Goal: Information Seeking & Learning: Find specific fact

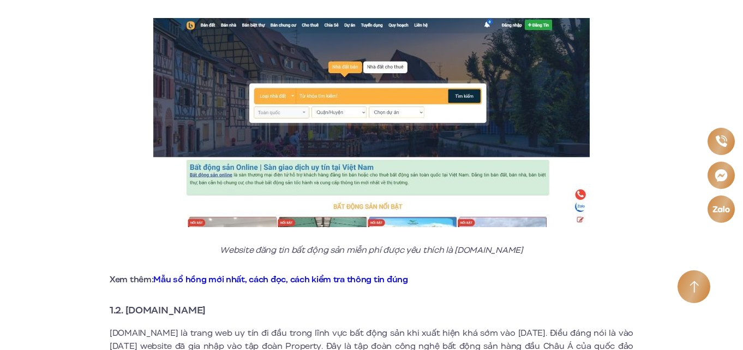
scroll to position [775, 0]
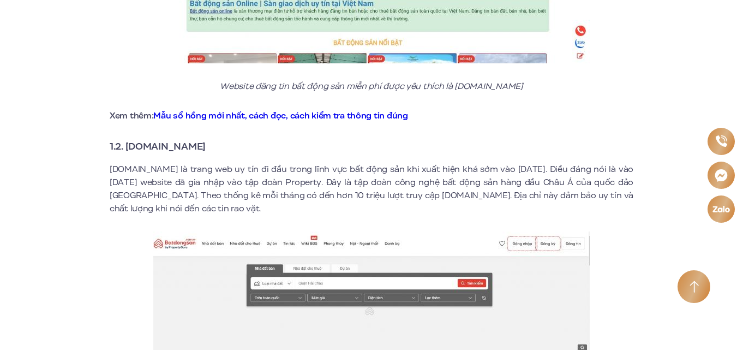
click at [219, 139] on h3 "1.2. [DOMAIN_NAME]" at bounding box center [371, 146] width 523 height 15
drag, startPoint x: 219, startPoint y: 135, endPoint x: 126, endPoint y: 139, distance: 92.8
click at [126, 139] on strong "1.2. [DOMAIN_NAME]" at bounding box center [158, 146] width 96 height 14
copy strong "[DOMAIN_NAME]"
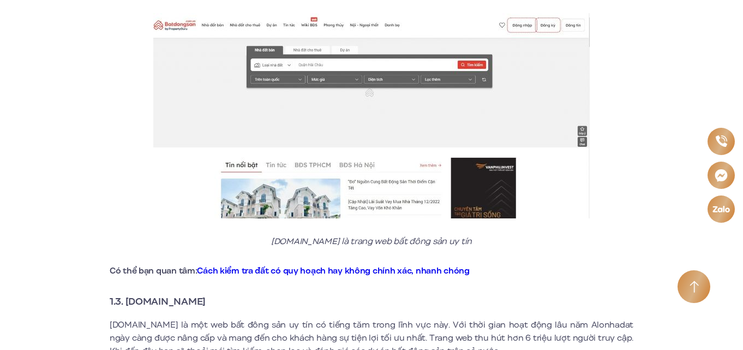
scroll to position [1157, 0]
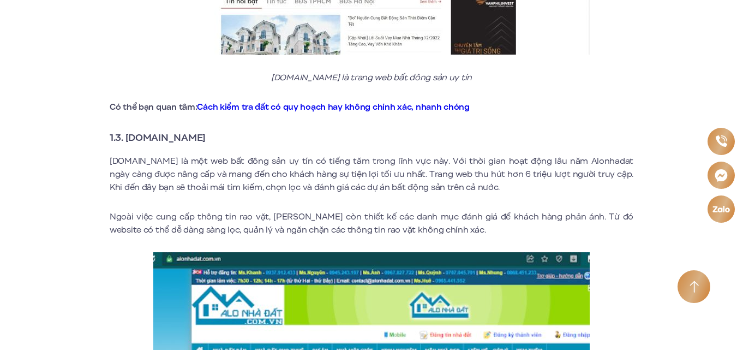
drag, startPoint x: 123, startPoint y: 124, endPoint x: 220, endPoint y: 121, distance: 97.1
click at [220, 130] on h3 "1.3. [DOMAIN_NAME]" at bounding box center [371, 137] width 523 height 15
copy strong "[DOMAIN_NAME]"
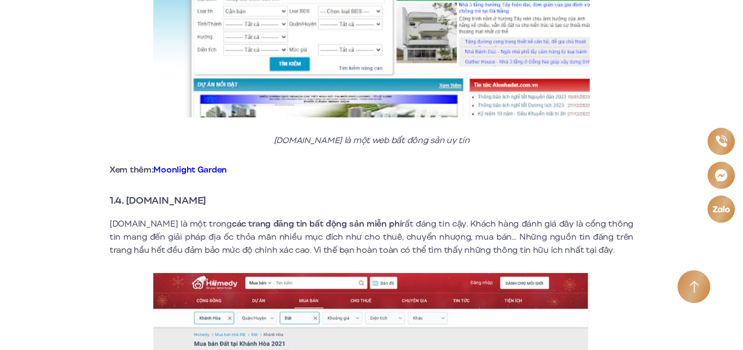
scroll to position [1593, 0]
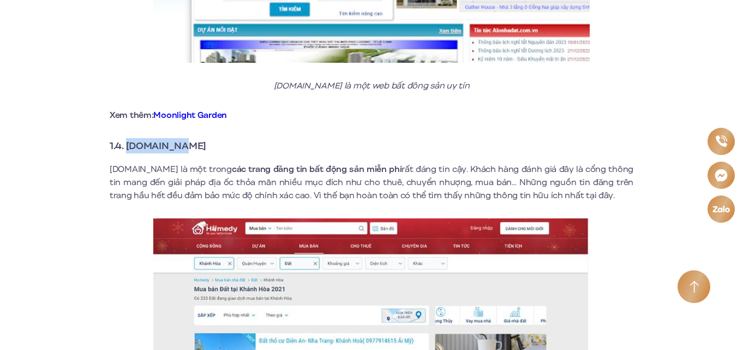
drag, startPoint x: 125, startPoint y: 134, endPoint x: 187, endPoint y: 139, distance: 61.9
click at [187, 139] on strong "1.4. [DOMAIN_NAME]" at bounding box center [158, 146] width 97 height 14
copy strong "[DOMAIN_NAME]"
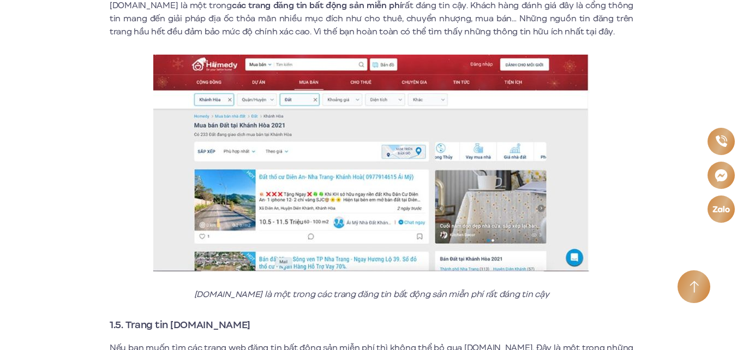
scroll to position [1920, 0]
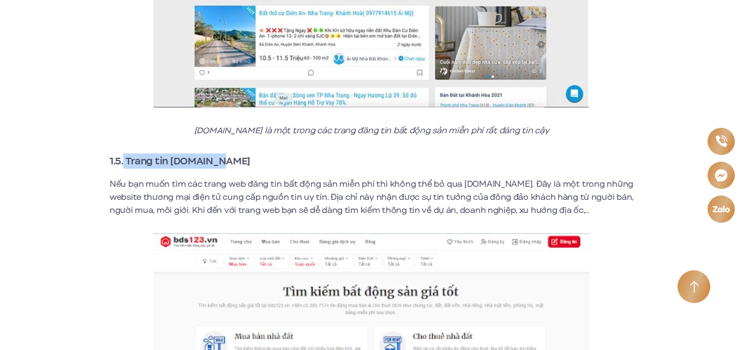
drag, startPoint x: 216, startPoint y: 147, endPoint x: 124, endPoint y: 147, distance: 91.6
click at [124, 154] on strong "1.5. Trang tin [DOMAIN_NAME]" at bounding box center [180, 161] width 141 height 14
copy strong "Trang tin [DOMAIN_NAME]"
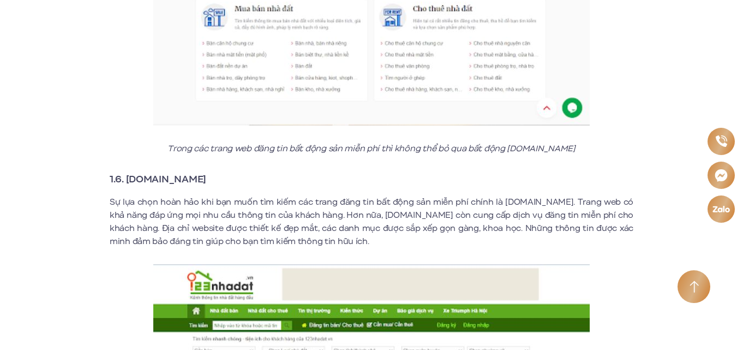
scroll to position [2356, 0]
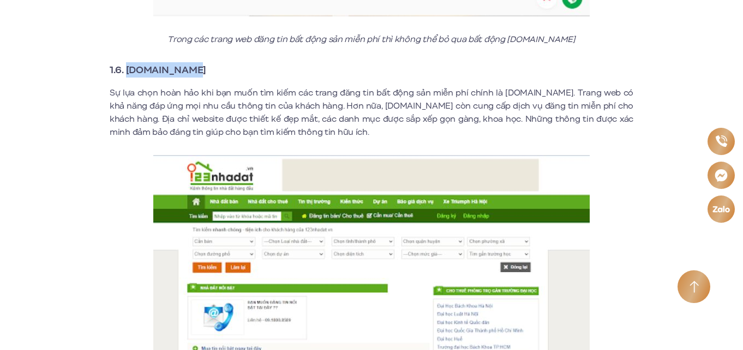
drag, startPoint x: 188, startPoint y: 55, endPoint x: 126, endPoint y: 60, distance: 61.9
click at [126, 63] on strong "1.6. [DOMAIN_NAME]" at bounding box center [158, 70] width 97 height 14
copy strong "[DOMAIN_NAME]"
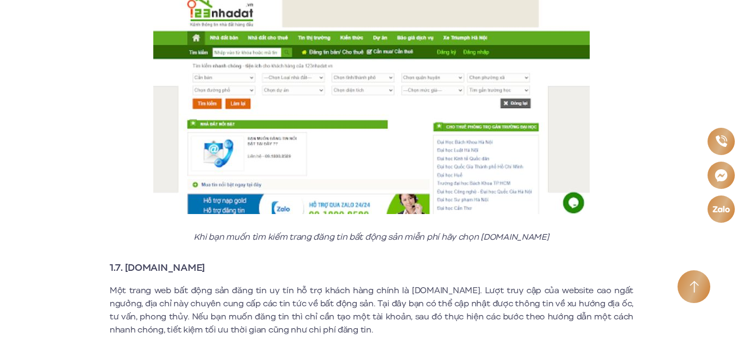
scroll to position [2683, 0]
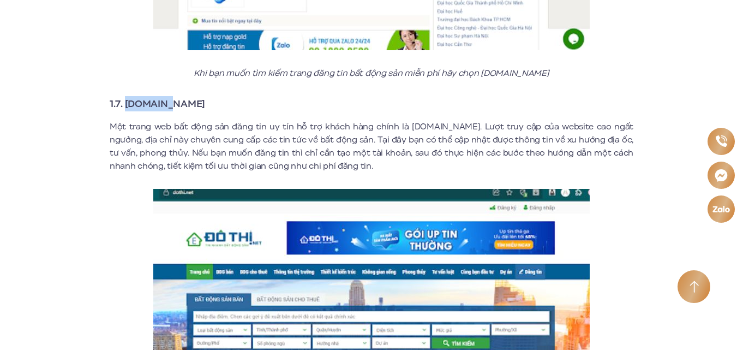
drag, startPoint x: 167, startPoint y: 90, endPoint x: 127, endPoint y: 86, distance: 41.1
click at [127, 97] on strong "1.7. [DOMAIN_NAME]" at bounding box center [157, 104] width 95 height 14
click at [179, 102] on div "Bất động sản đang là lĩnh vực kinh doanh được rất nhiều người quan tâm bởi nhu …" at bounding box center [371, 185] width 523 height 5008
drag, startPoint x: 169, startPoint y: 89, endPoint x: 127, endPoint y: 97, distance: 43.1
click at [127, 97] on strong "1.7. [DOMAIN_NAME]" at bounding box center [157, 104] width 95 height 14
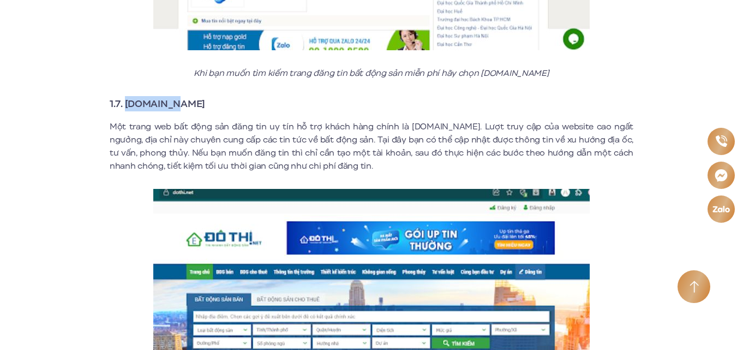
copy strong "[DOMAIN_NAME]"
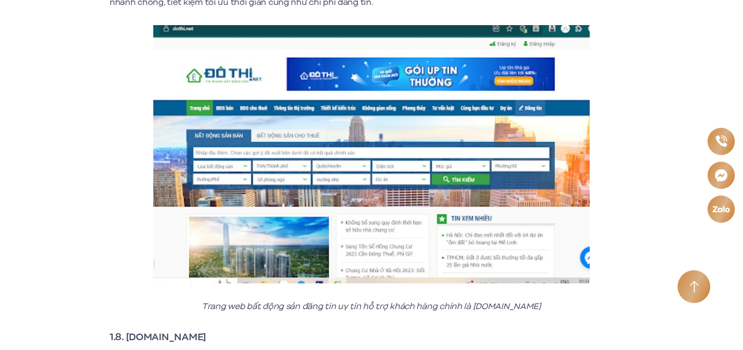
scroll to position [3011, 0]
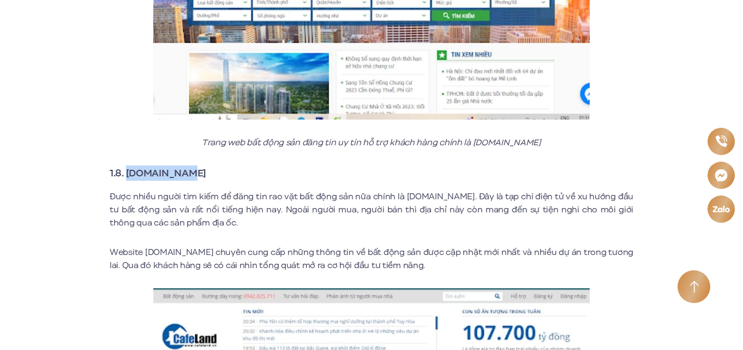
drag, startPoint x: 181, startPoint y: 161, endPoint x: 128, endPoint y: 166, distance: 53.7
click at [128, 166] on strong "1.8. [DOMAIN_NAME]" at bounding box center [158, 173] width 97 height 14
copy strong "[DOMAIN_NAME]"
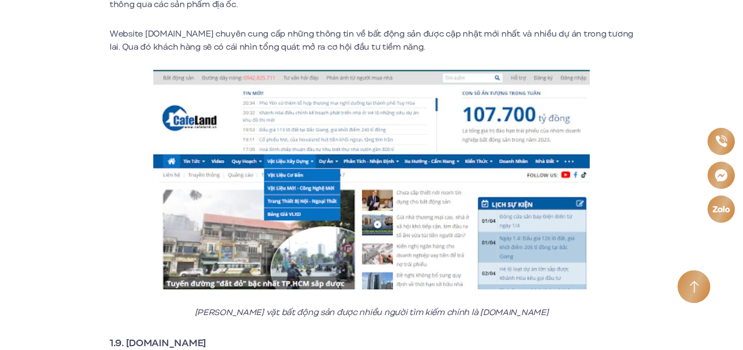
scroll to position [3501, 0]
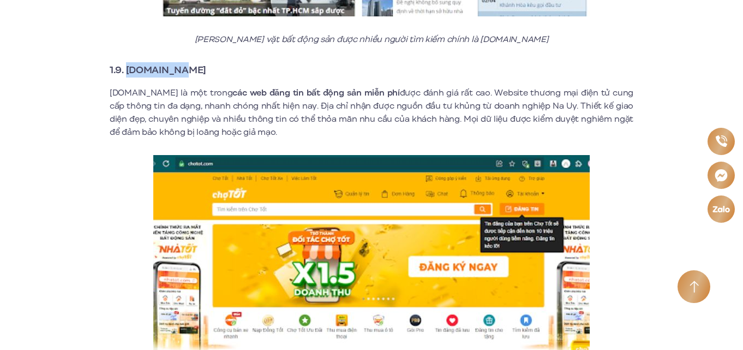
drag, startPoint x: 183, startPoint y: 58, endPoint x: 129, endPoint y: 50, distance: 54.5
click at [129, 63] on strong "1.9. [DOMAIN_NAME]" at bounding box center [158, 70] width 97 height 14
click at [221, 62] on h3 "1.9. [DOMAIN_NAME]" at bounding box center [371, 69] width 523 height 15
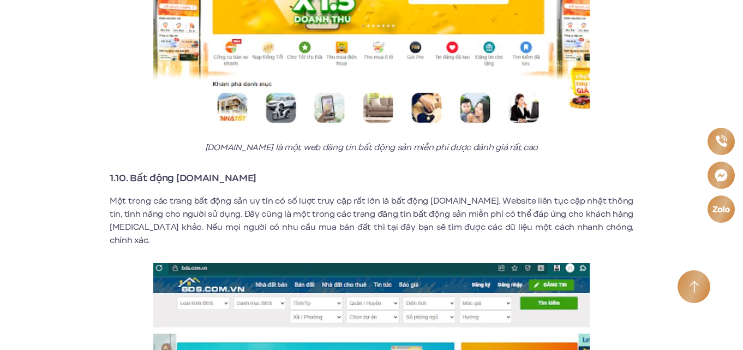
scroll to position [3828, 0]
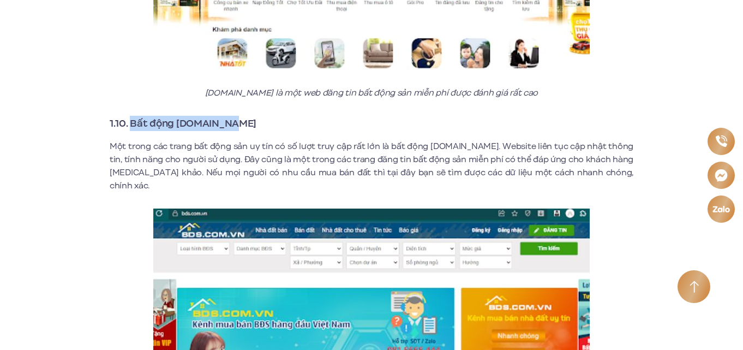
drag, startPoint x: 229, startPoint y: 111, endPoint x: 132, endPoint y: 112, distance: 97.1
click at [132, 116] on strong "1.10. Bất động [DOMAIN_NAME]" at bounding box center [183, 123] width 147 height 14
copy strong "Bất động [DOMAIN_NAME]"
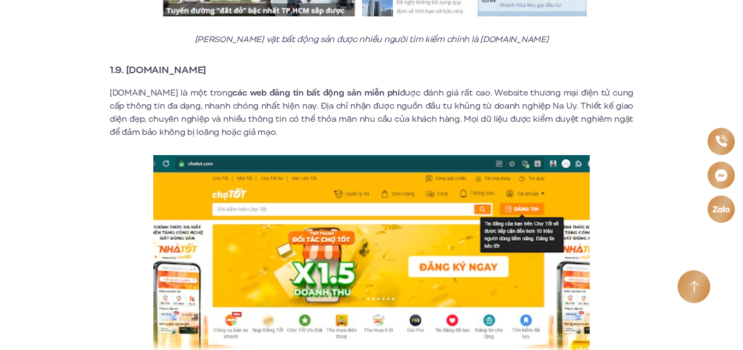
scroll to position [3665, 0]
